Goal: Transaction & Acquisition: Purchase product/service

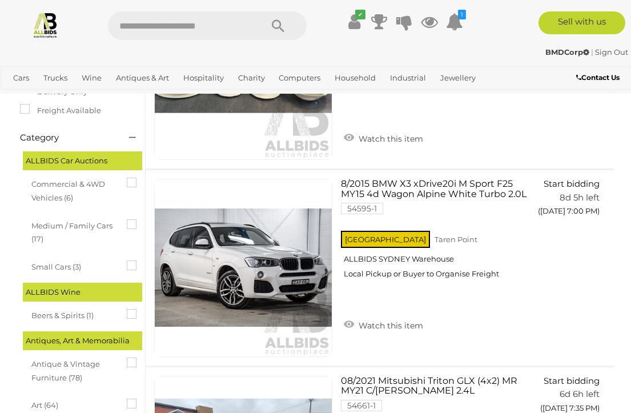
scroll to position [201, 0]
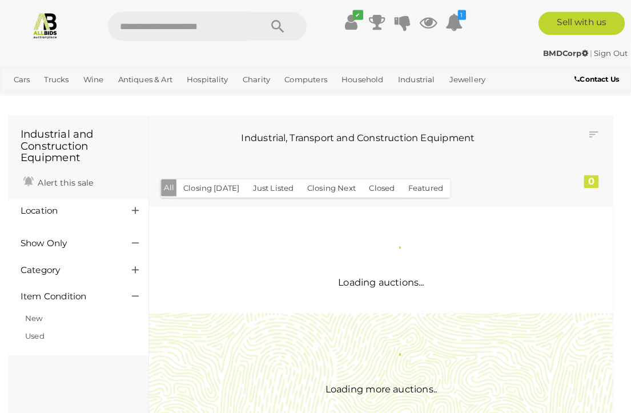
scroll to position [2, 0]
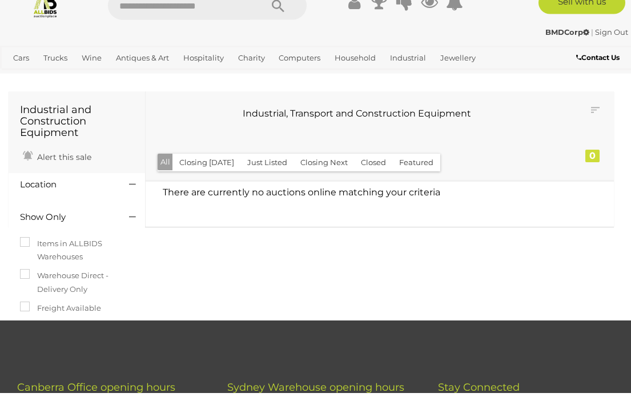
scroll to position [22, 0]
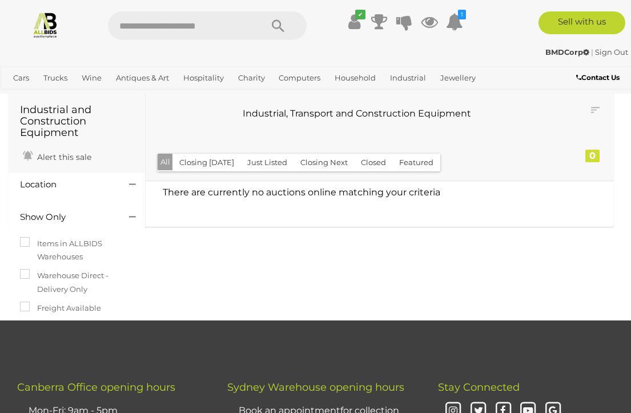
click at [0, 0] on link "View All Antiques & Art Auctions" at bounding box center [0, 0] width 0 height 0
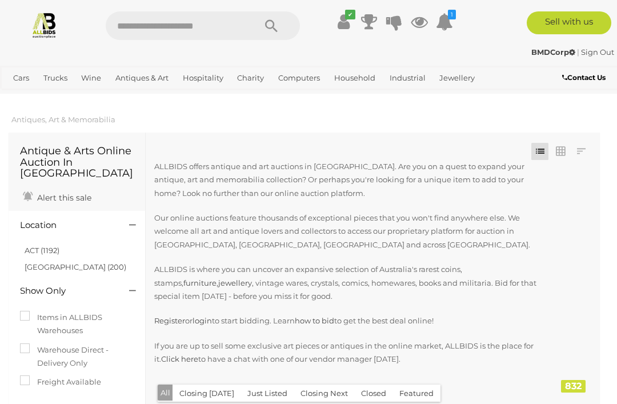
click at [45, 33] on img at bounding box center [44, 24] width 27 height 27
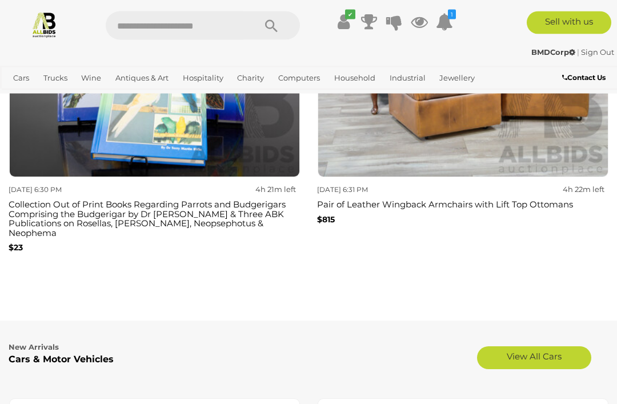
scroll to position [2683, 0]
click at [537, 154] on img at bounding box center [463, 31] width 291 height 291
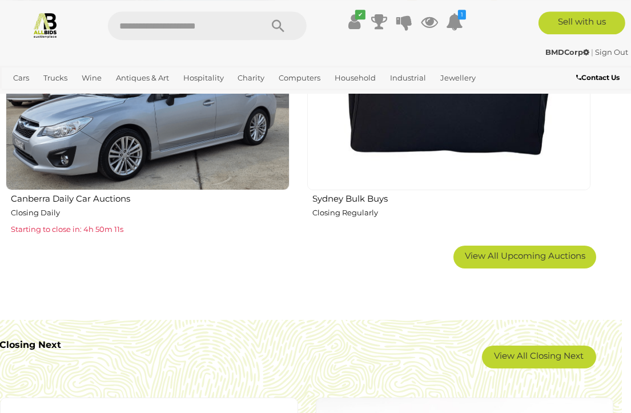
scroll to position [1848, 10]
click at [507, 250] on span "View All Upcoming Auctions" at bounding box center [524, 255] width 121 height 11
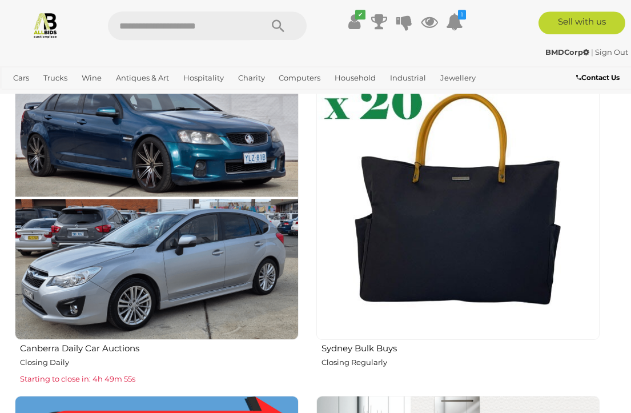
scroll to position [1699, 0]
click at [412, 218] on img at bounding box center [458, 198] width 284 height 284
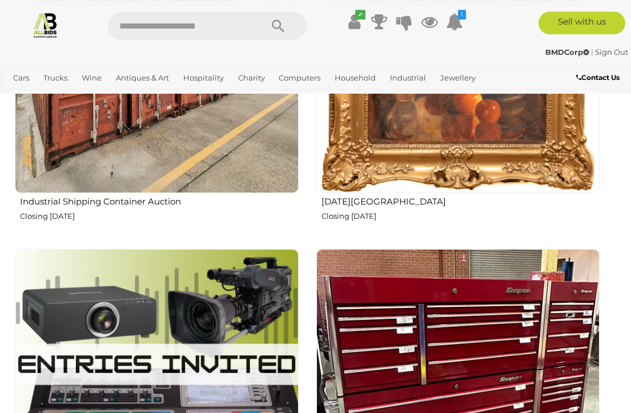
scroll to position [3883, 0]
click at [344, 210] on p "Closing Tuesday 23rd September" at bounding box center [461, 216] width 279 height 13
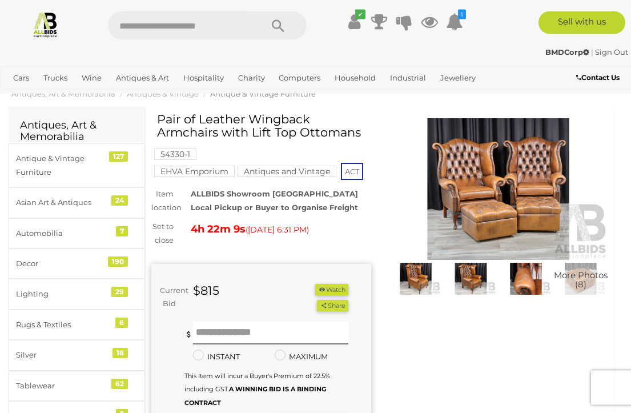
scroll to position [29, 0]
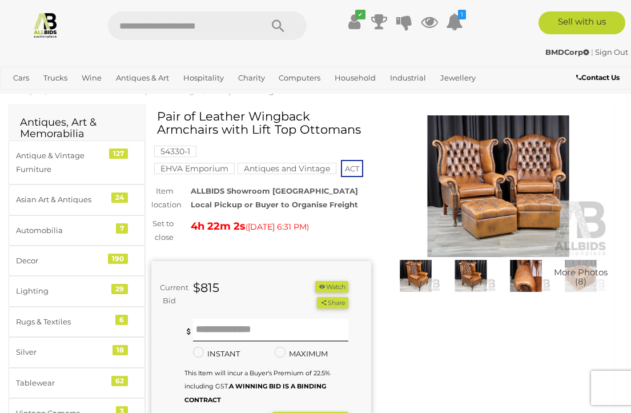
click at [512, 207] on img at bounding box center [498, 186] width 220 height 142
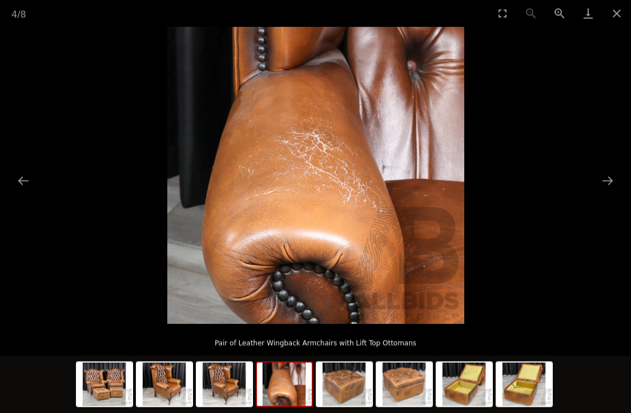
scroll to position [29, 10]
click at [626, 18] on button "Close gallery" at bounding box center [617, 13] width 29 height 27
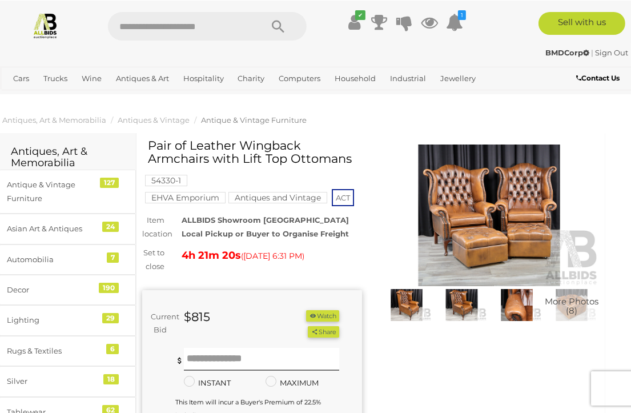
scroll to position [0, 10]
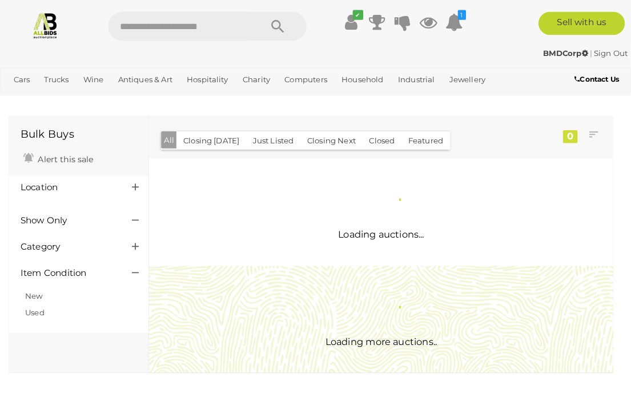
scroll to position [2, 0]
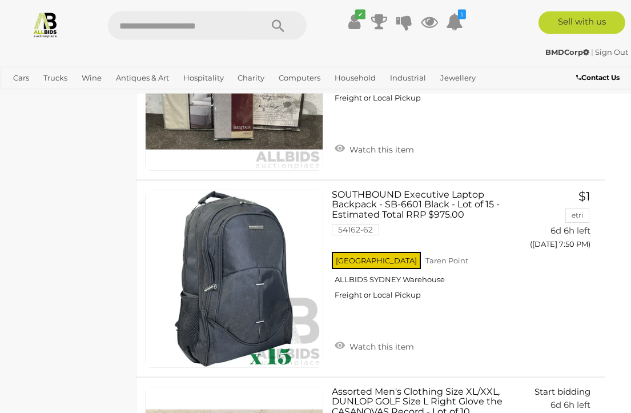
scroll to position [4682, 9]
